Goal: Information Seeking & Learning: Compare options

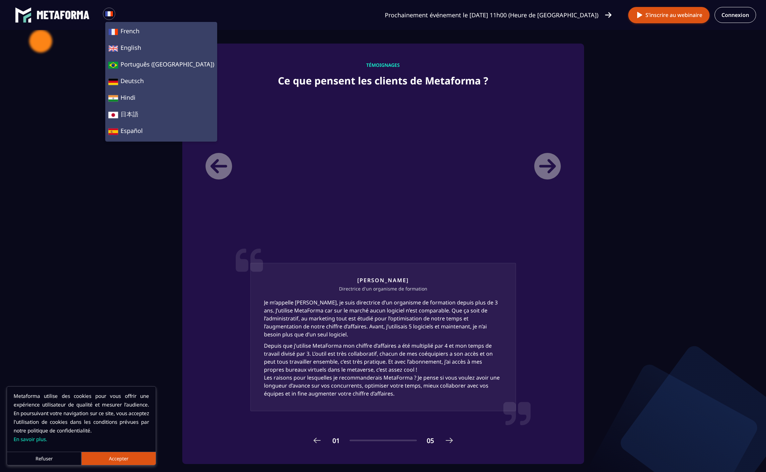
scroll to position [443, 0]
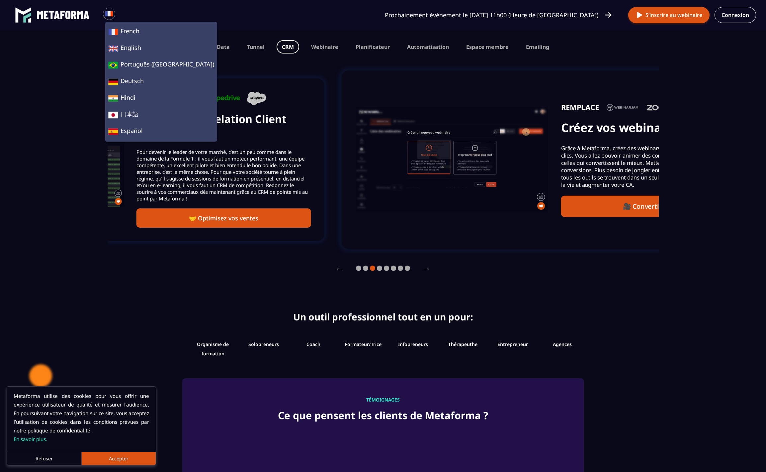
drag, startPoint x: 513, startPoint y: 145, endPoint x: 220, endPoint y: 160, distance: 293.7
click at [227, 160] on div "REMPLACE Gestion de la Relation Client (CRM) Pour devenir le leader de votre ma…" at bounding box center [224, 160] width 174 height 136
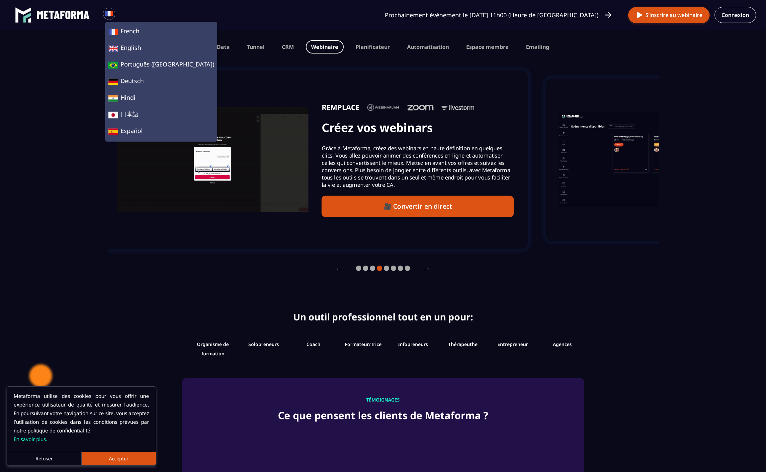
drag, startPoint x: 508, startPoint y: 153, endPoint x: 256, endPoint y: 165, distance: 252.1
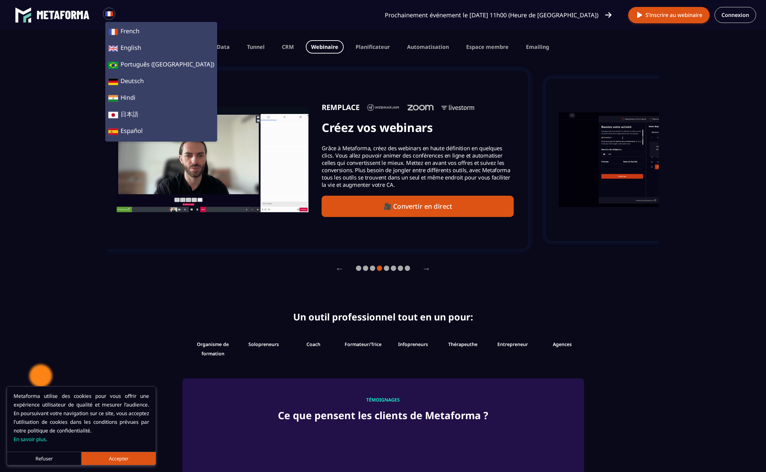
click at [322, 165] on p "Grâce à Metaforma, créez des webinars en haute définition en quelques clics. Vo…" at bounding box center [418, 166] width 192 height 44
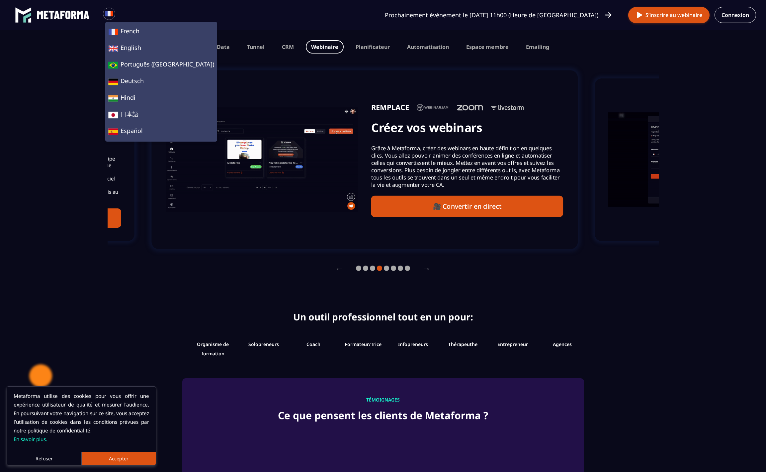
drag, startPoint x: 513, startPoint y: 151, endPoint x: 310, endPoint y: 153, distance: 202.3
click at [371, 153] on p "Grâce à Metaforma, créez des webinars en haute définition en quelques clics. Vo…" at bounding box center [467, 166] width 192 height 44
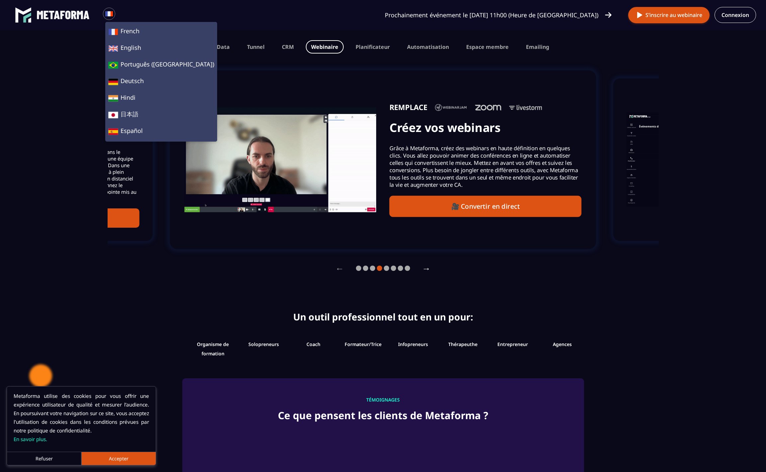
click at [426, 271] on button "→" at bounding box center [426, 268] width 19 height 18
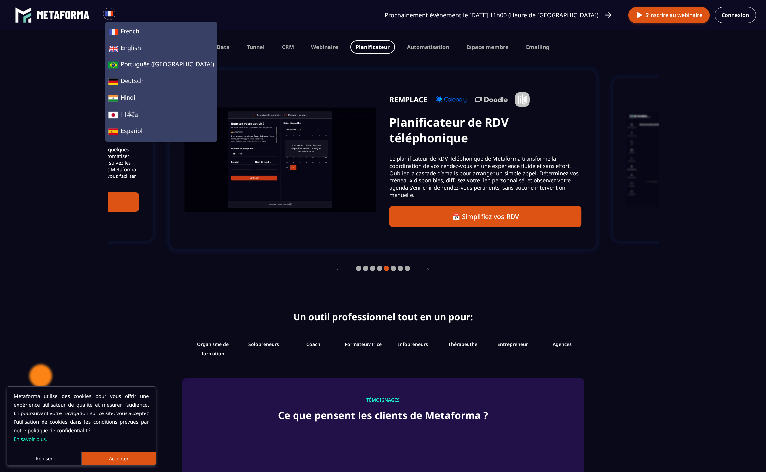
click at [426, 271] on button "→" at bounding box center [426, 268] width 19 height 18
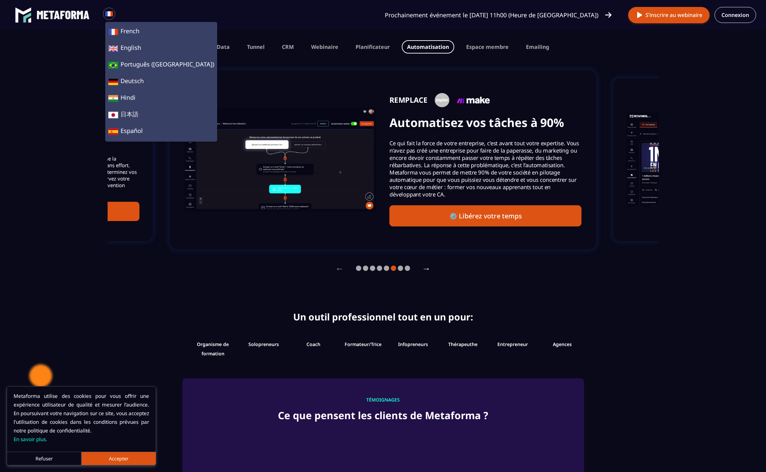
click at [426, 271] on button "→" at bounding box center [426, 268] width 19 height 18
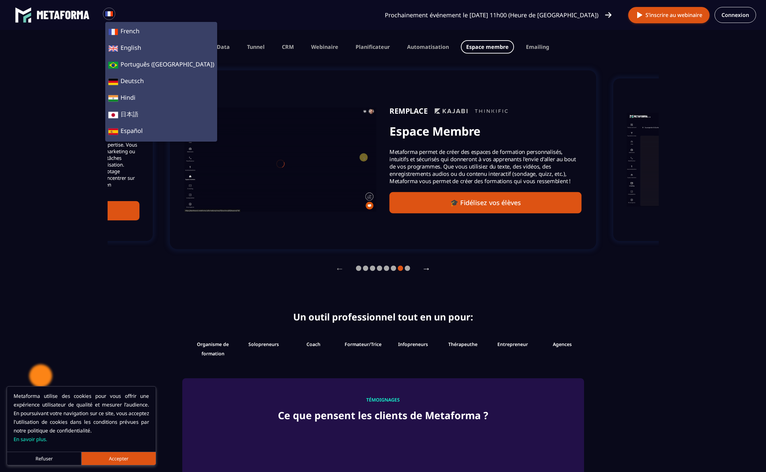
click at [426, 271] on button "→" at bounding box center [426, 268] width 19 height 18
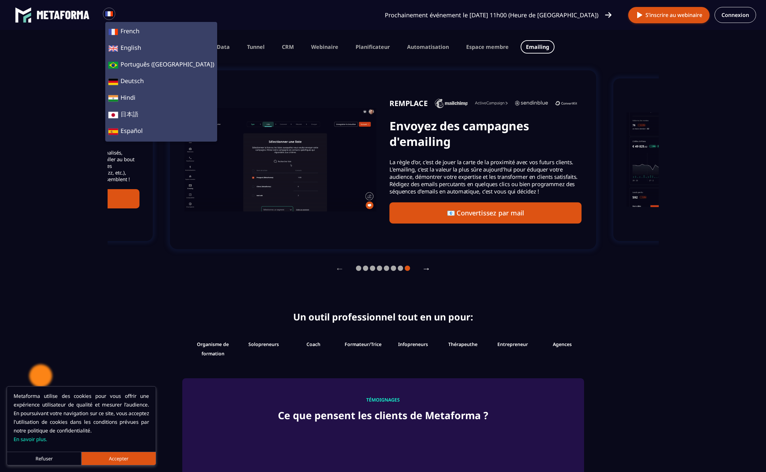
click at [426, 271] on button "→" at bounding box center [426, 268] width 19 height 18
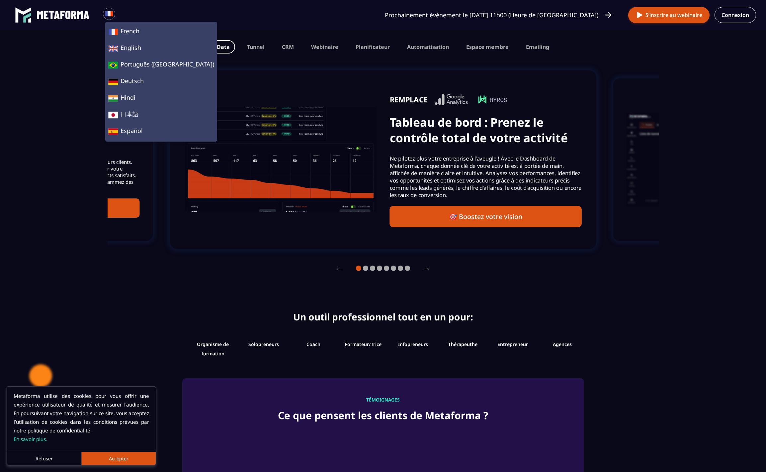
click at [426, 271] on button "→" at bounding box center [426, 268] width 19 height 18
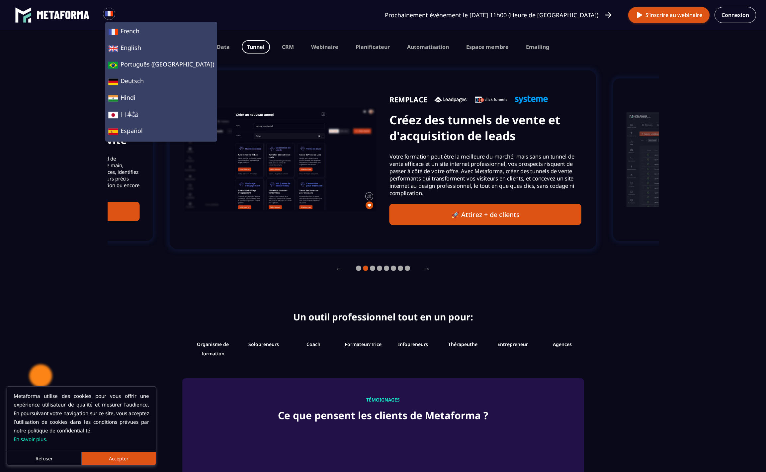
click at [426, 271] on button "→" at bounding box center [426, 268] width 19 height 18
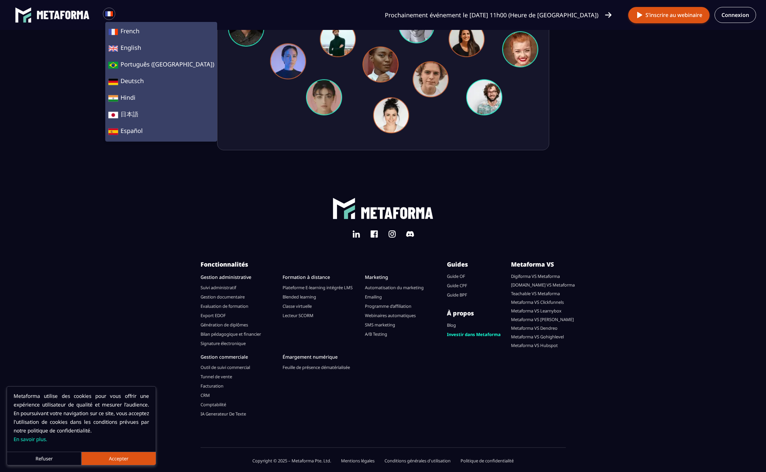
scroll to position [2192, 0]
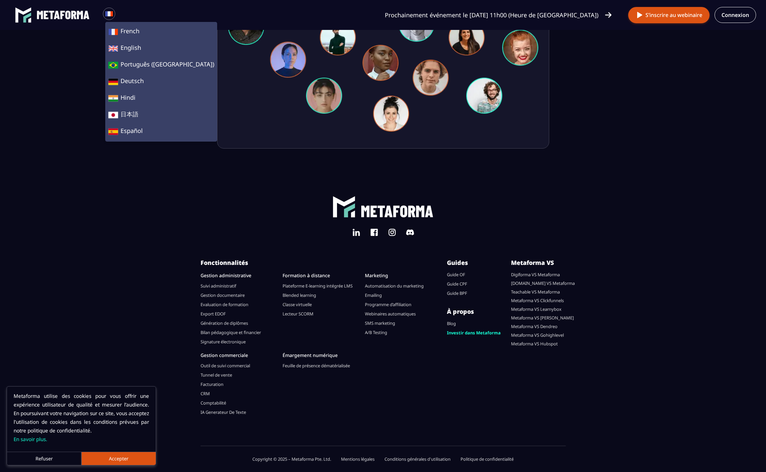
click at [526, 326] on link "Metaforma VS Dendreo" at bounding box center [534, 326] width 47 height 6
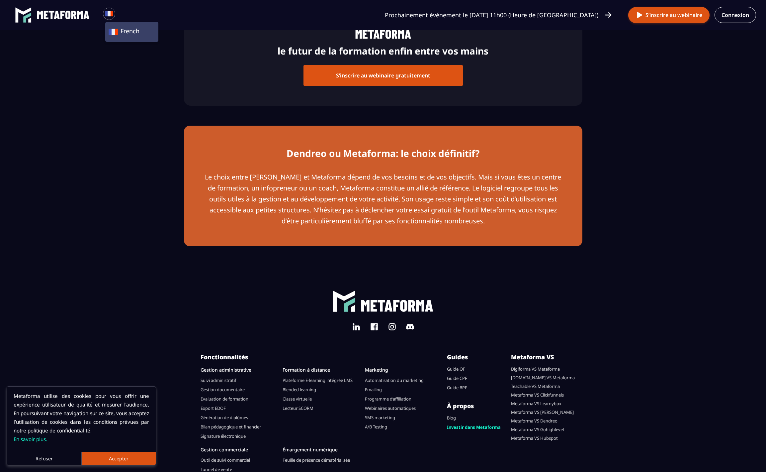
scroll to position [1657, 0]
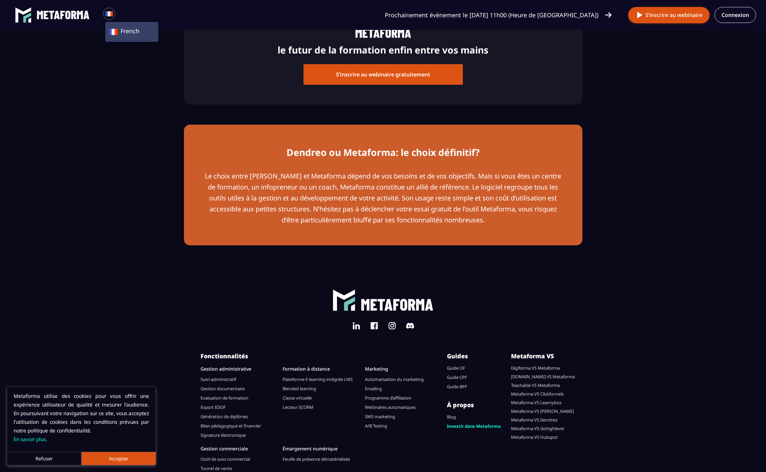
click at [112, 462] on button "Accepter" at bounding box center [118, 457] width 74 height 13
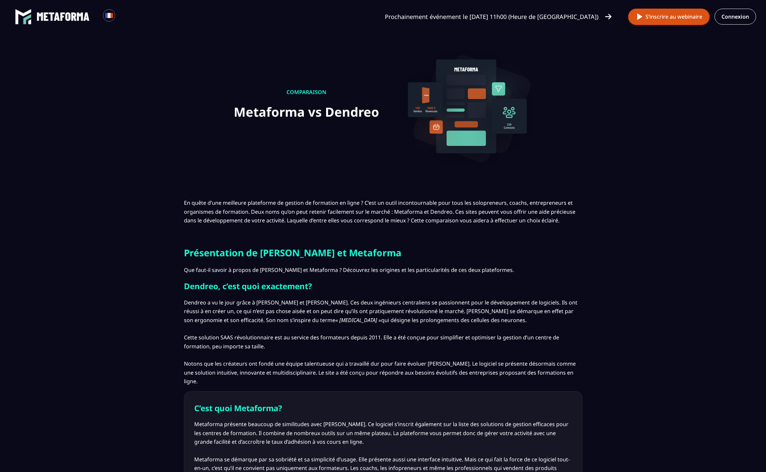
click at [56, 18] on img at bounding box center [63, 16] width 53 height 9
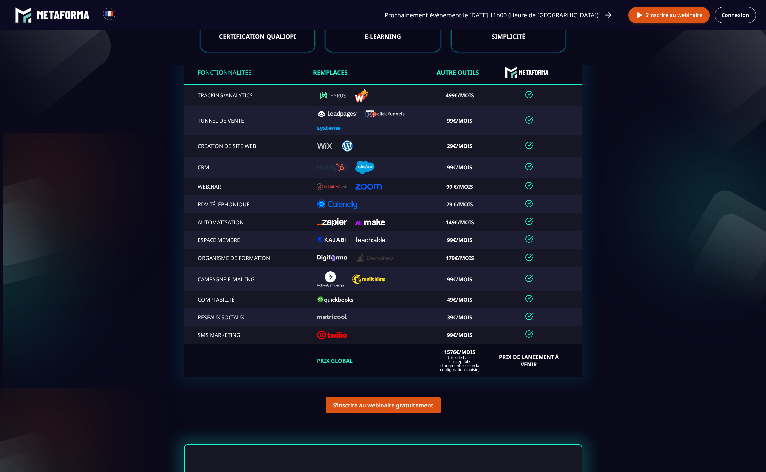
scroll to position [1376, 0]
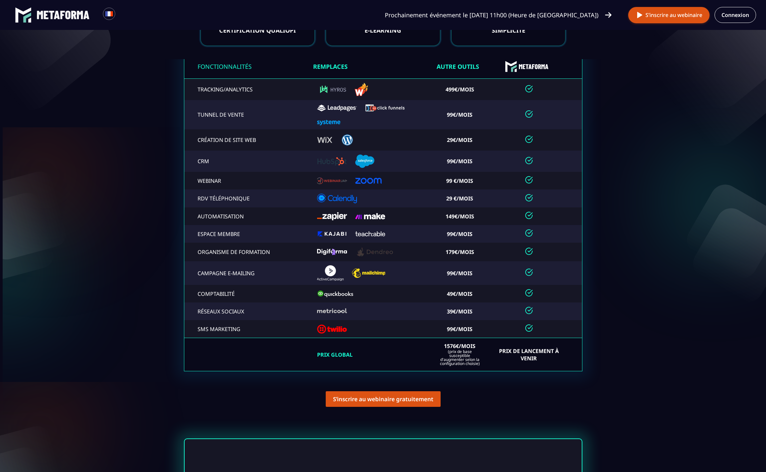
click at [440, 349] on div "1576€/mois (prix de base susceptible d'augmenter selon la configuration choisie)" at bounding box center [460, 354] width 46 height 22
drag, startPoint x: 442, startPoint y: 349, endPoint x: 477, endPoint y: 350, distance: 35.2
click at [477, 350] on div "1576€/mois (prix de base susceptible d'augmenter selon la configuration choisie)" at bounding box center [460, 354] width 46 height 22
click at [492, 359] on td "Prix de Lancement à venir" at bounding box center [536, 354] width 91 height 33
drag, startPoint x: 497, startPoint y: 353, endPoint x: 565, endPoint y: 366, distance: 69.3
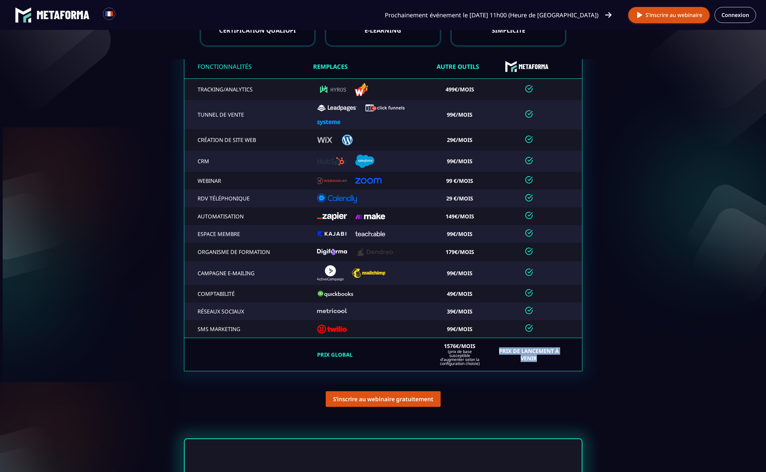
click at [565, 366] on td "Prix de Lancement à venir" at bounding box center [536, 354] width 91 height 33
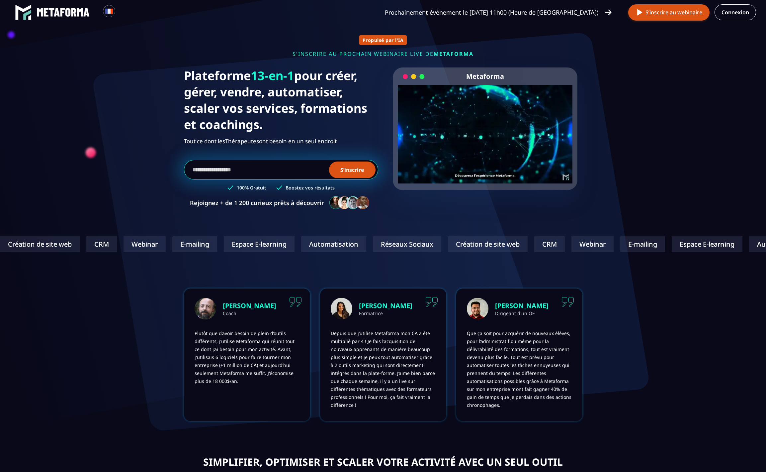
scroll to position [0, 0]
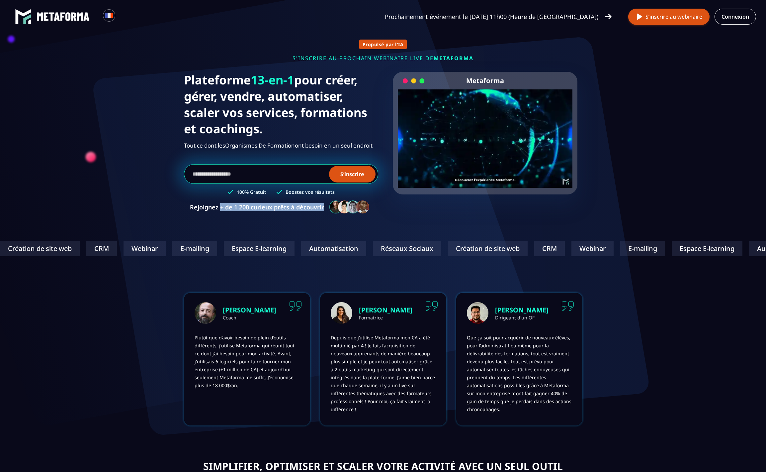
drag, startPoint x: 220, startPoint y: 208, endPoint x: 303, endPoint y: 214, distance: 82.9
click at [303, 214] on div "Rejoignez + de 1 200 curieux prêts à découvrir" at bounding box center [281, 207] width 194 height 14
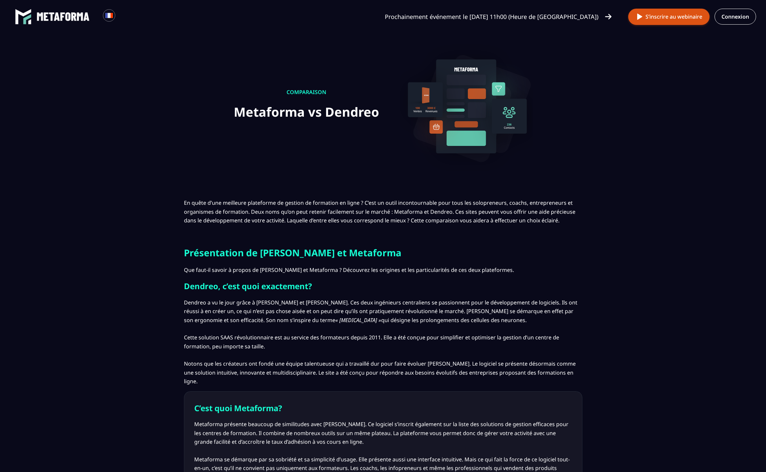
click at [48, 22] on link at bounding box center [52, 16] width 75 height 17
